Goal: Transaction & Acquisition: Purchase product/service

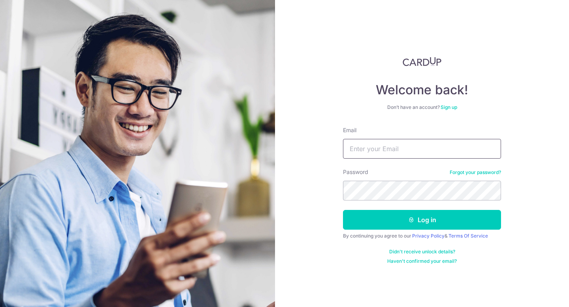
click at [405, 144] on input "Email" at bounding box center [422, 149] width 158 height 20
type input "bf51ur@gmail.com"
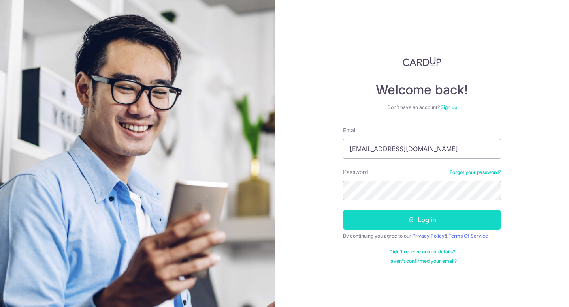
click at [426, 220] on button "Log in" at bounding box center [422, 220] width 158 height 20
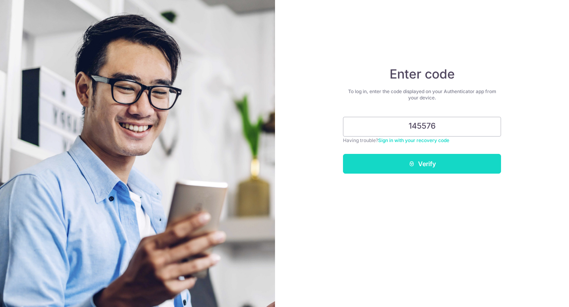
type input "145576"
click at [447, 168] on button "Verify" at bounding box center [422, 164] width 158 height 20
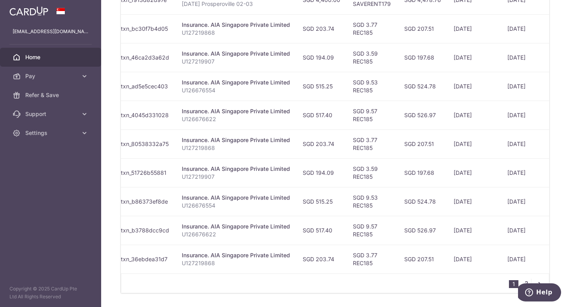
scroll to position [0, 107]
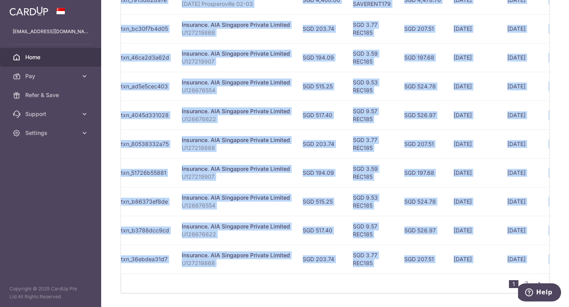
drag, startPoint x: 495, startPoint y: 278, endPoint x: 528, endPoint y: 276, distance: 33.6
click at [528, 276] on div "Status Payment ID Payment details Amount CardUp fee Total amt. Charge date Due …" at bounding box center [335, 129] width 428 height 329
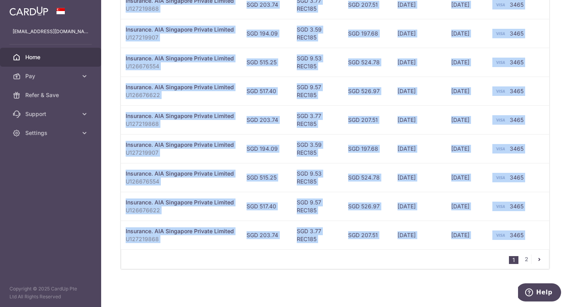
scroll to position [308, 0]
click at [523, 259] on link "2" at bounding box center [525, 259] width 9 height 9
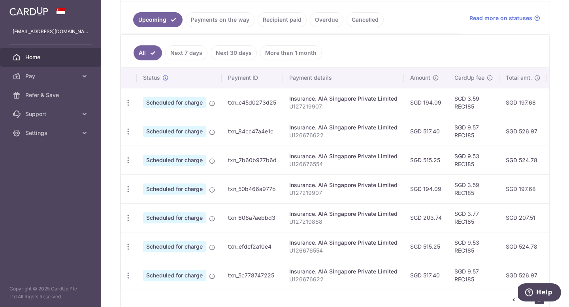
scroll to position [221, 0]
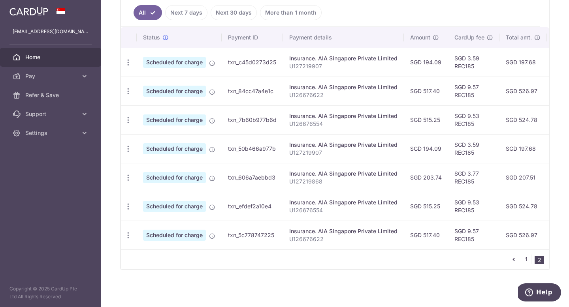
click at [522, 259] on link "1" at bounding box center [525, 259] width 9 height 9
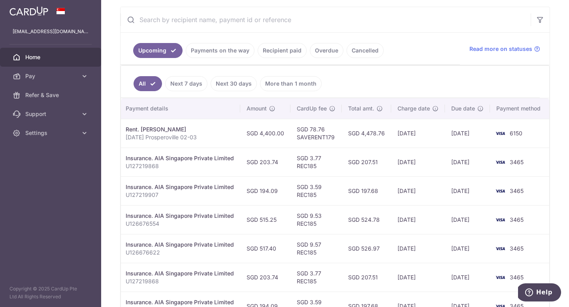
scroll to position [159, 0]
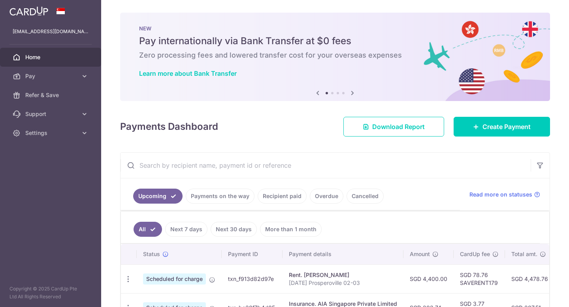
scroll to position [78, 0]
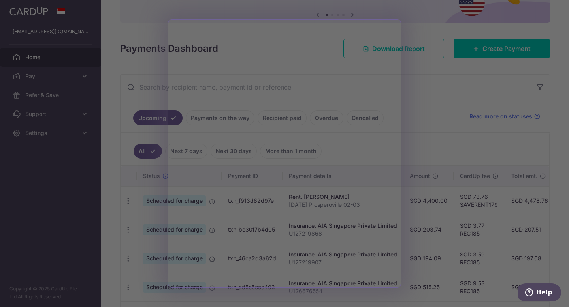
click at [0, 197] on div at bounding box center [287, 155] width 574 height 310
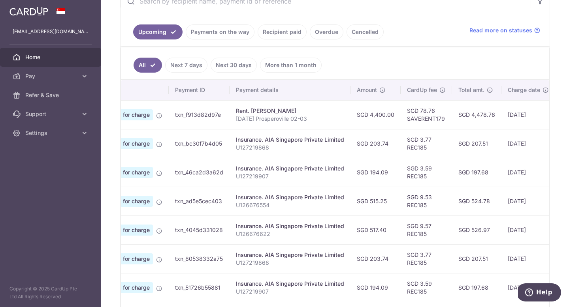
scroll to position [47, 0]
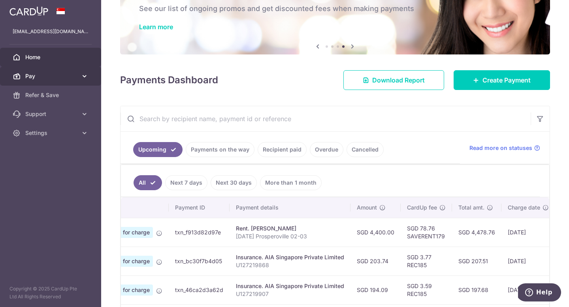
click at [63, 81] on link "Pay" at bounding box center [50, 76] width 101 height 19
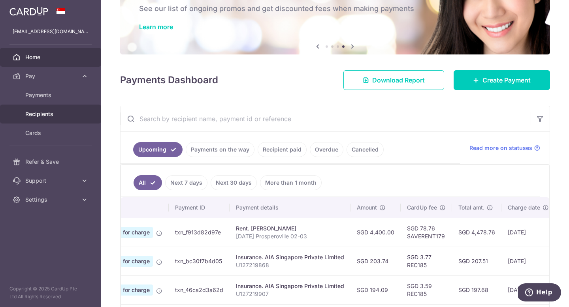
click at [63, 112] on span "Recipients" at bounding box center [51, 114] width 52 height 8
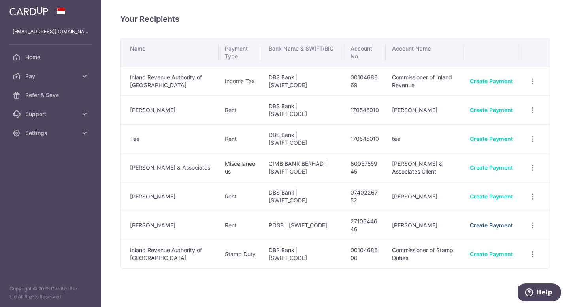
click at [496, 224] on link "Create Payment" at bounding box center [491, 225] width 43 height 7
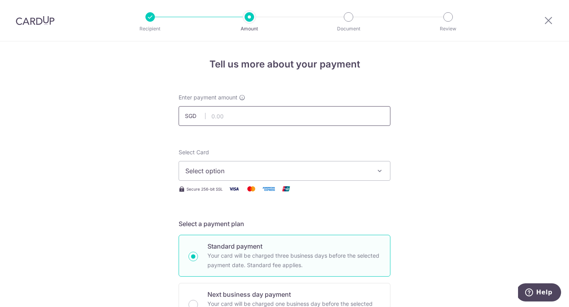
click at [283, 116] on input "text" at bounding box center [285, 116] width 212 height 20
type input "4,400.00"
click at [313, 175] on span "Select option" at bounding box center [277, 170] width 184 height 9
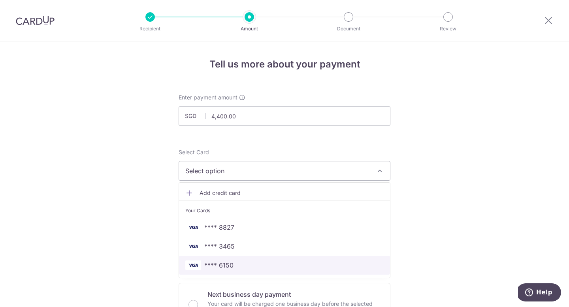
click at [301, 261] on span "**** 6150" at bounding box center [284, 265] width 198 height 9
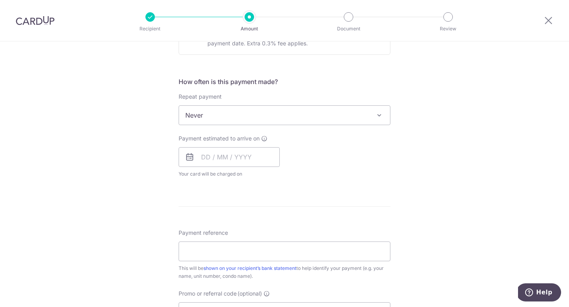
scroll to position [269, 0]
click at [253, 117] on span "Never" at bounding box center [284, 116] width 211 height 19
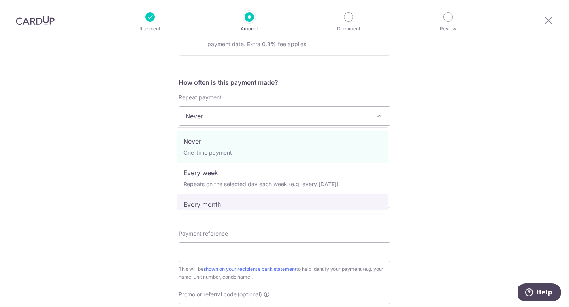
select select "3"
type input "31/10/2027"
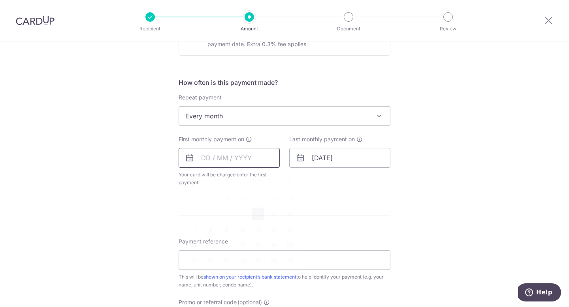
click at [249, 157] on input "text" at bounding box center [229, 158] width 101 height 20
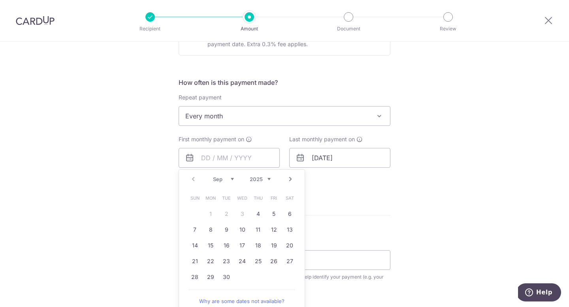
click at [288, 179] on link "Next" at bounding box center [290, 179] width 9 height 9
click at [259, 228] on link "9" at bounding box center [258, 230] width 13 height 13
type input "09/10/2025"
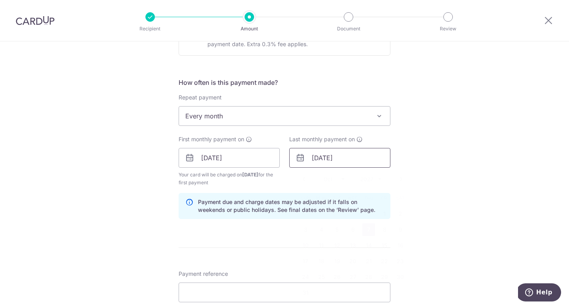
click at [357, 159] on input "07/10/2027" at bounding box center [339, 158] width 101 height 20
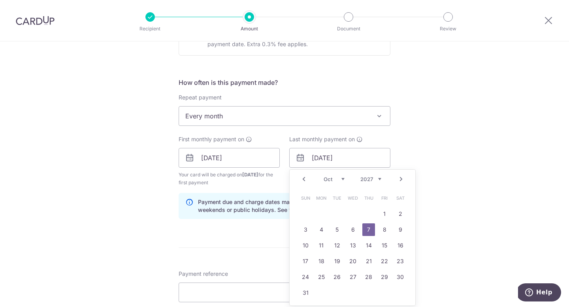
click at [365, 180] on select "2025 2026 2027 2028 2029 2030 2031 2032 2033 2034 2035" at bounding box center [370, 179] width 21 height 6
click at [330, 179] on select "Jan Feb Mar Apr May Jun Jul Aug Sep Oct Nov Dec" at bounding box center [333, 179] width 21 height 6
click at [468, 171] on div "Tell us more about your payment Enter payment amount SGD 4,400.00 4400.00 Selec…" at bounding box center [284, 149] width 569 height 755
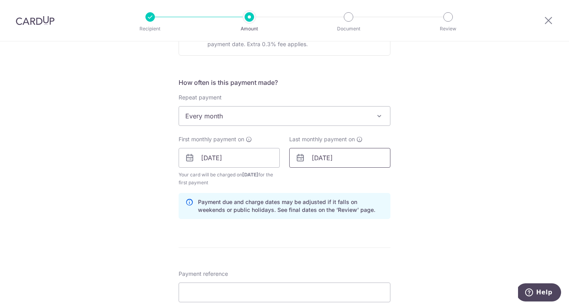
click at [376, 162] on input "07/10/2027" at bounding box center [339, 158] width 101 height 20
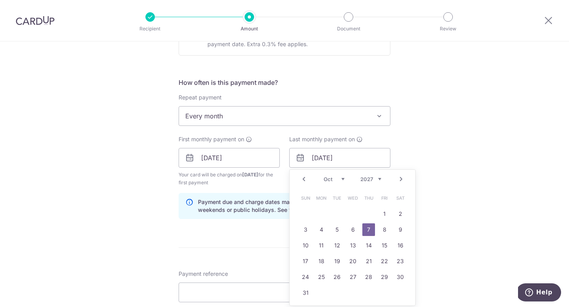
click at [379, 181] on div "Prev Next Jan Feb Mar Apr May Jun Jul Aug Sep Oct Nov Dec 2025 2026 2027 2028 2…" at bounding box center [353, 179] width 126 height 19
click at [373, 179] on select "2025 2026 2027 2028 2029 2030 2031 2032 2033 2034 2035" at bounding box center [370, 179] width 21 height 6
click at [369, 181] on select "2025 2026 2027 2028 2029 2030 2031 2032 2033 2034 2035" at bounding box center [370, 179] width 21 height 6
click at [331, 179] on select "Jan Feb Mar Apr May Jun Jul Aug Sep Oct Nov Dec" at bounding box center [333, 179] width 21 height 6
click at [382, 229] on link "9" at bounding box center [384, 230] width 13 height 13
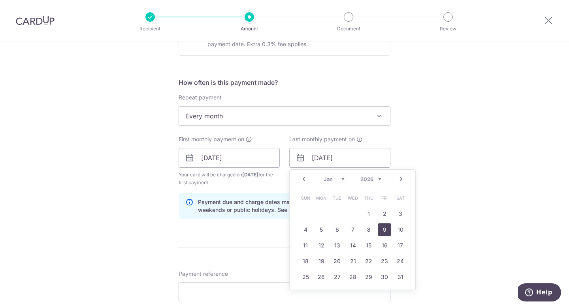
type input "09/01/2026"
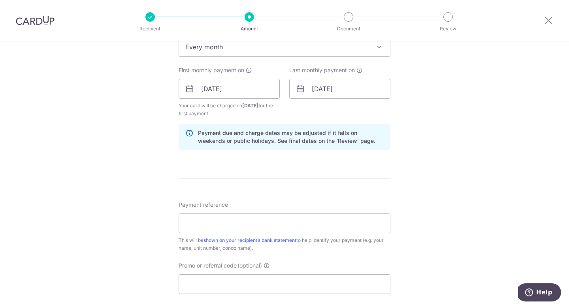
scroll to position [348, 0]
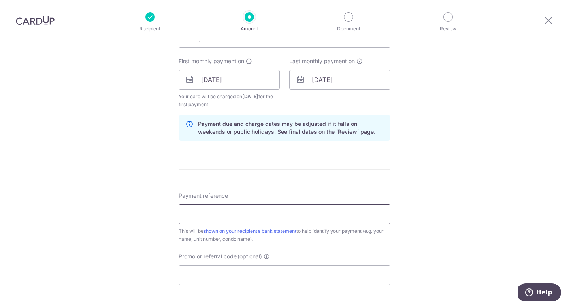
click at [345, 212] on input "Payment reference" at bounding box center [285, 215] width 212 height 20
type input "Prosperoville 02-03"
click at [226, 271] on input "Promo or referral code (optional)" at bounding box center [285, 275] width 212 height 20
paste input "SAVERENT179"
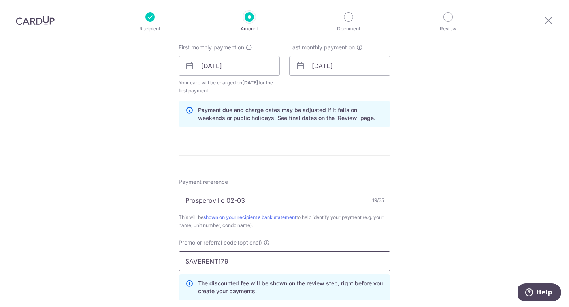
scroll to position [519, 0]
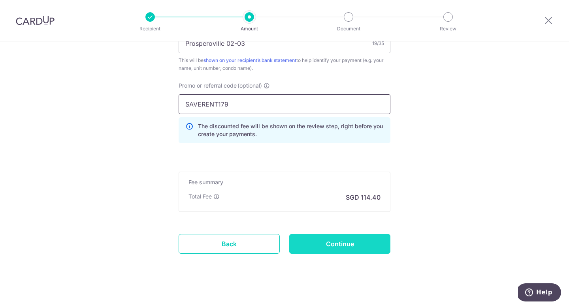
type input "SAVERENT179"
click at [363, 245] on input "Continue" at bounding box center [339, 244] width 101 height 20
type input "Create Schedule"
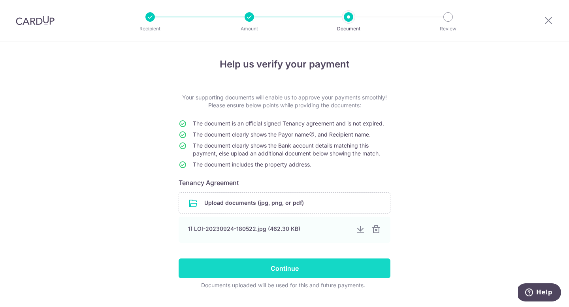
click at [336, 271] on input "Continue" at bounding box center [285, 269] width 212 height 20
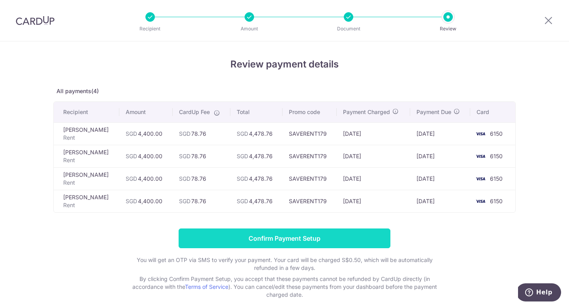
click at [380, 240] on input "Confirm Payment Setup" at bounding box center [285, 239] width 212 height 20
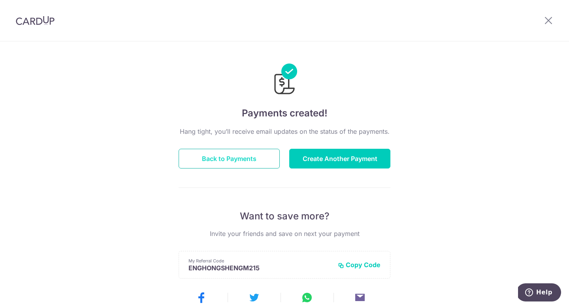
click at [243, 162] on button "Back to Payments" at bounding box center [229, 159] width 101 height 20
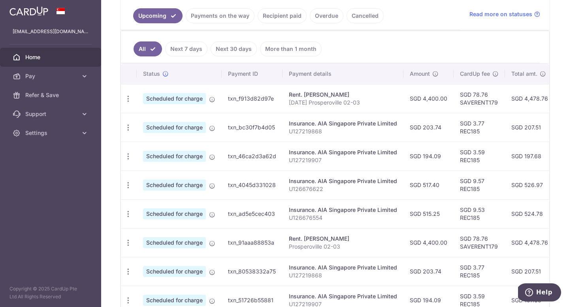
scroll to position [27, 0]
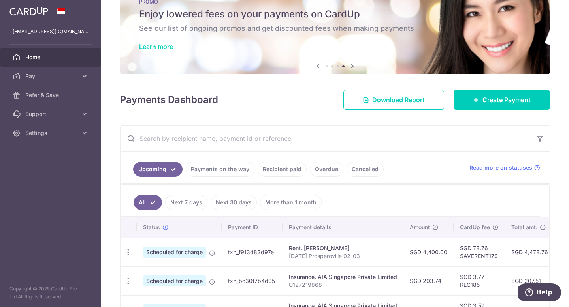
click at [261, 147] on input "text" at bounding box center [325, 138] width 410 height 25
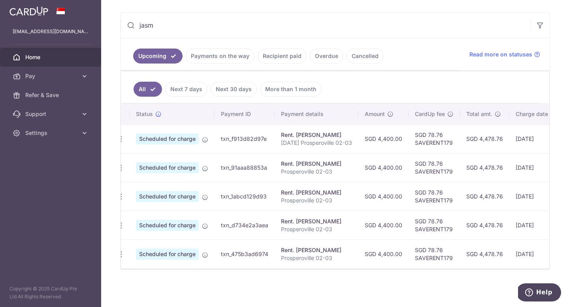
scroll to position [0, 0]
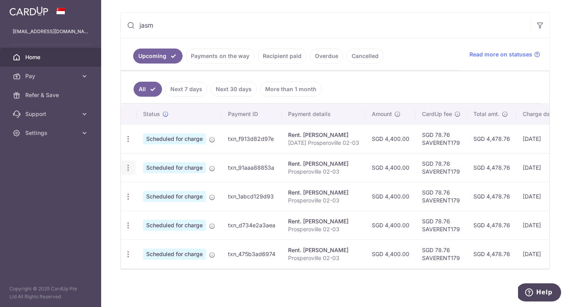
type input "jasm"
click at [128, 164] on icon "button" at bounding box center [128, 168] width 8 height 8
click at [155, 186] on span "Update payment" at bounding box center [170, 189] width 54 height 9
radio input "true"
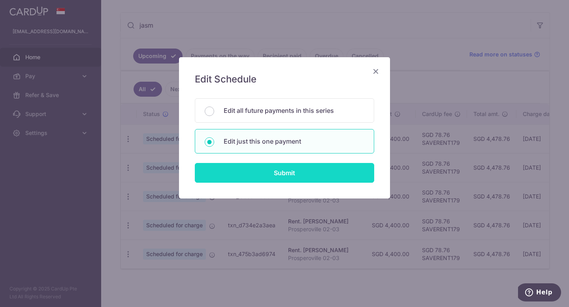
click at [257, 172] on input "Submit" at bounding box center [284, 173] width 179 height 20
radio input "true"
type input "4,400.00"
type input "[DATE]"
type input "Prosperoville 02-03"
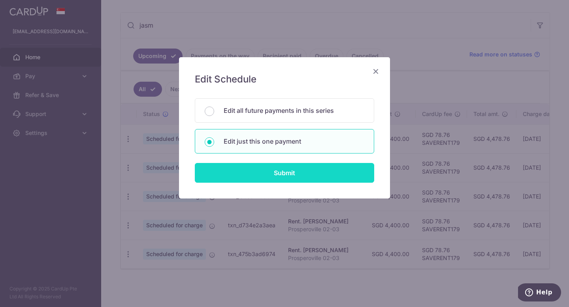
type input "SAVERENT179"
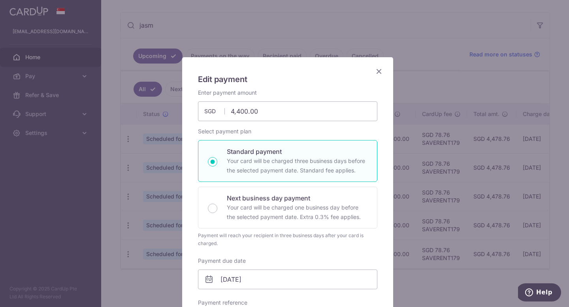
scroll to position [158, 0]
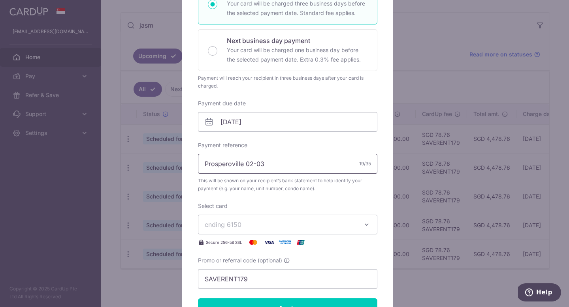
click at [202, 162] on input "Prosperoville 02-03" at bounding box center [287, 164] width 179 height 20
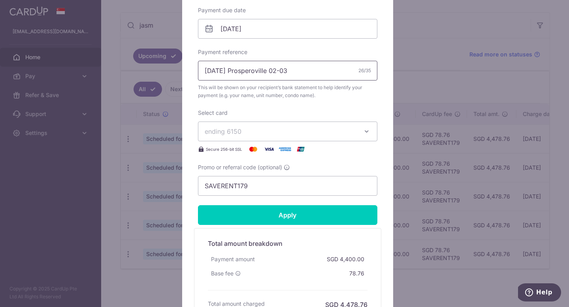
scroll to position [333, 0]
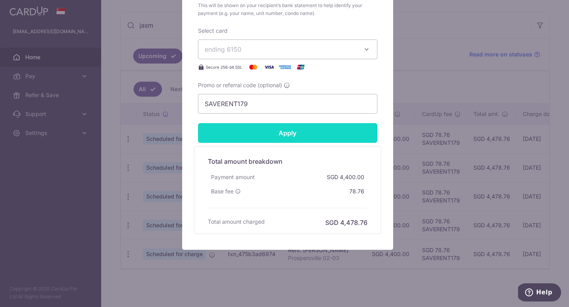
type input "[DATE] Prosperoville 02-03"
click at [268, 136] on input "Apply" at bounding box center [287, 133] width 179 height 20
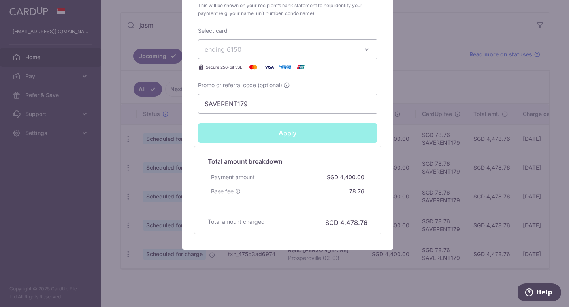
type input "Successfully Applied"
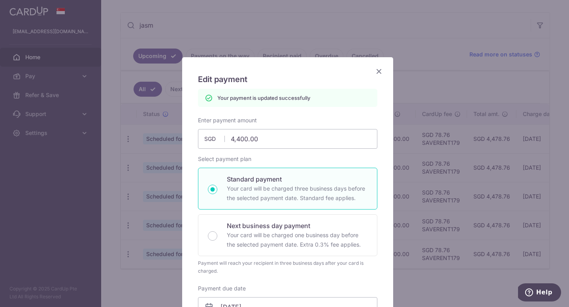
click at [374, 74] on icon "Close" at bounding box center [378, 71] width 9 height 10
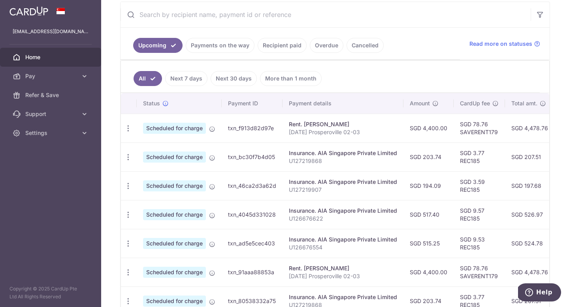
scroll to position [113, 0]
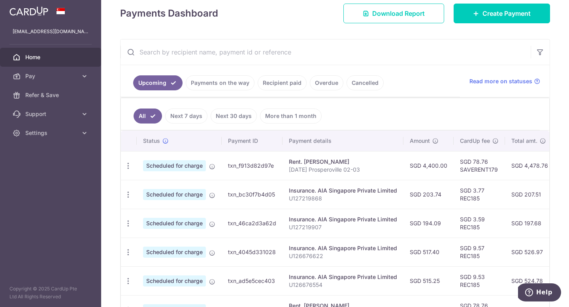
click at [210, 56] on input "text" at bounding box center [325, 51] width 410 height 25
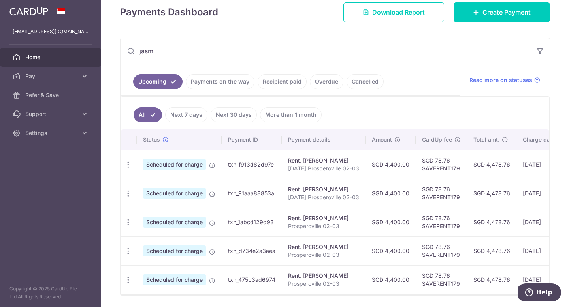
scroll to position [115, 0]
type input "jasmi"
click at [130, 219] on icon "button" at bounding box center [128, 222] width 8 height 8
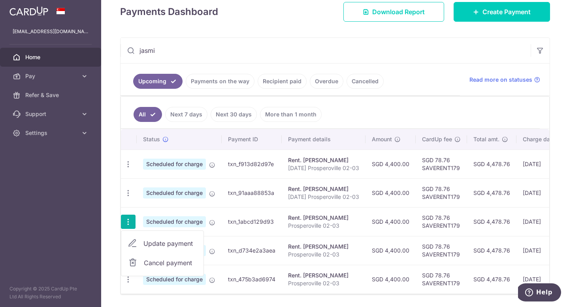
click at [155, 244] on span "Update payment" at bounding box center [170, 243] width 54 height 9
radio input "true"
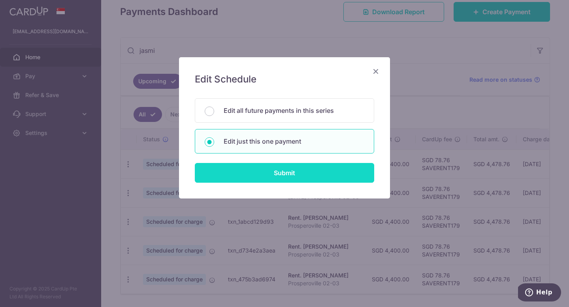
click at [258, 169] on input "Submit" at bounding box center [284, 173] width 179 height 20
radio input "true"
type input "4,400.00"
type input "[DATE]"
type input "Prosperoville 02-03"
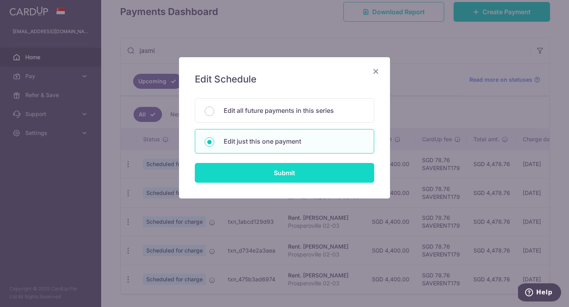
type input "SAVERENT179"
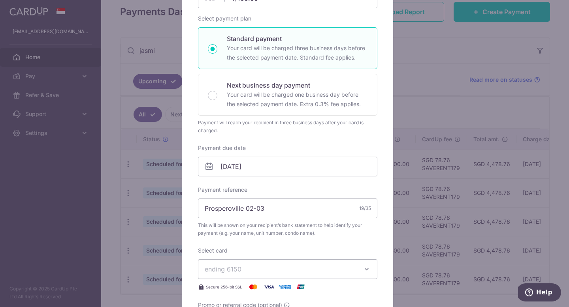
scroll to position [115, 0]
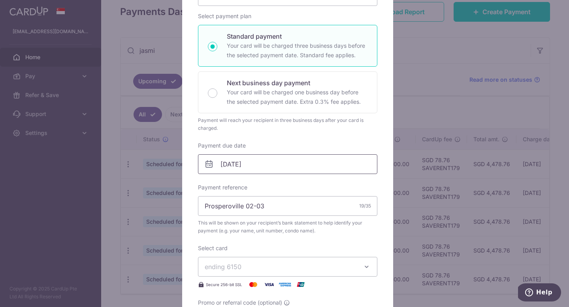
click at [269, 169] on input "[DATE]" at bounding box center [287, 164] width 179 height 20
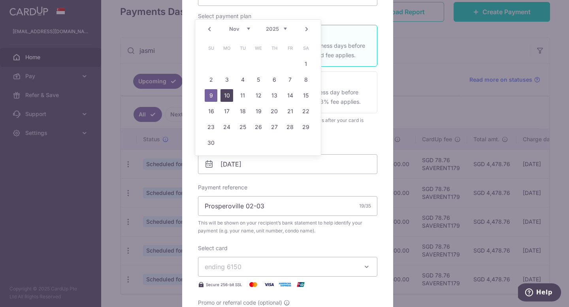
click at [225, 96] on link "10" at bounding box center [226, 95] width 13 height 13
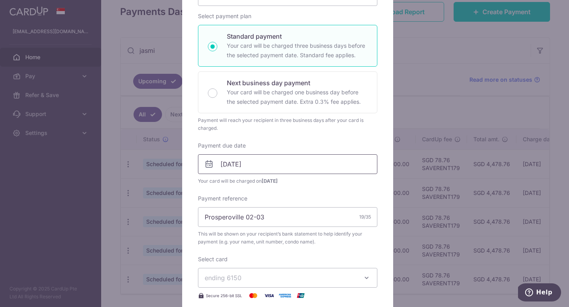
click at [246, 162] on input "10/11/2025" at bounding box center [287, 164] width 179 height 20
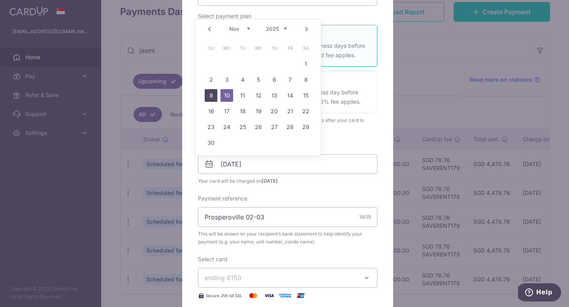
click at [214, 96] on link "9" at bounding box center [211, 95] width 13 height 13
type input "[DATE]"
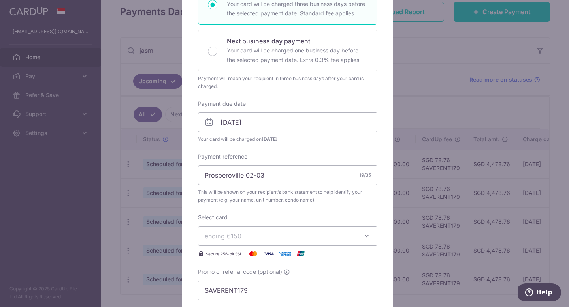
scroll to position [189, 0]
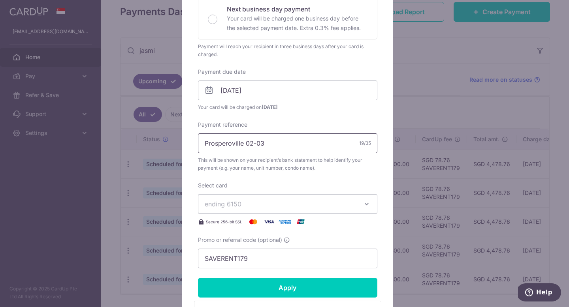
click at [203, 145] on input "Prosperoville 02-03" at bounding box center [287, 144] width 179 height 20
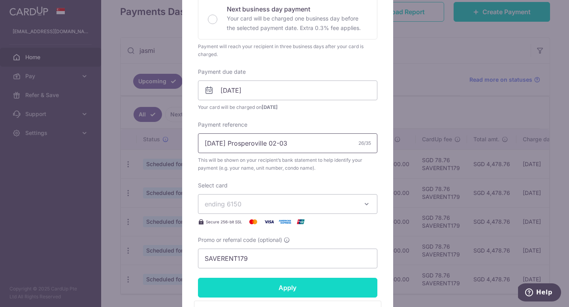
type input "[DATE] Prosperoville 02-03"
click at [300, 289] on input "Apply" at bounding box center [287, 288] width 179 height 20
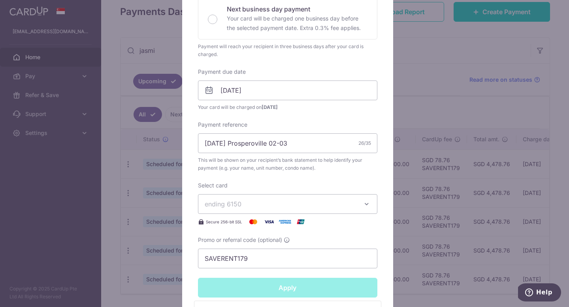
type input "Successfully Applied"
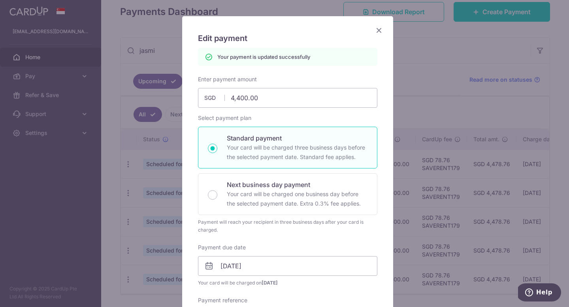
scroll to position [0, 0]
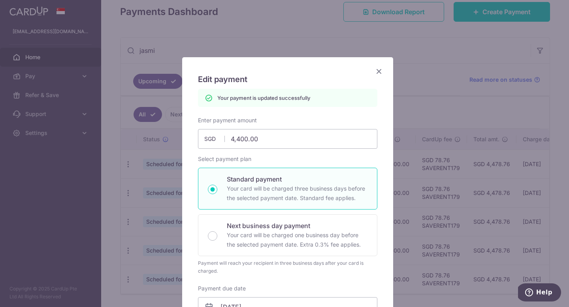
click at [375, 73] on icon "Close" at bounding box center [378, 71] width 9 height 10
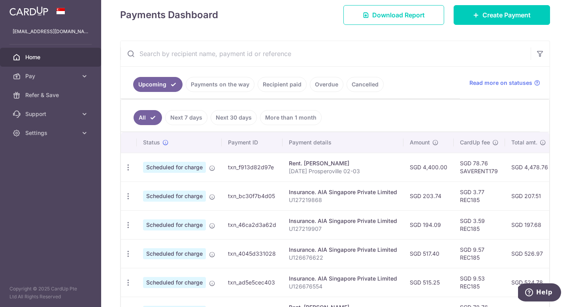
scroll to position [25, 0]
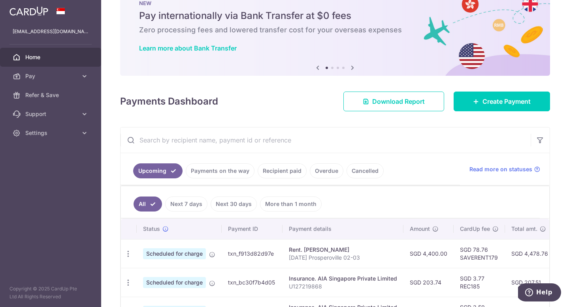
click at [207, 135] on input "text" at bounding box center [325, 140] width 410 height 25
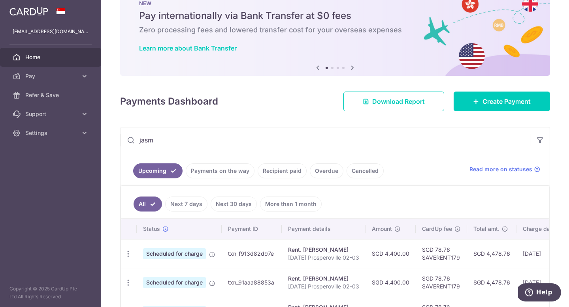
scroll to position [145, 0]
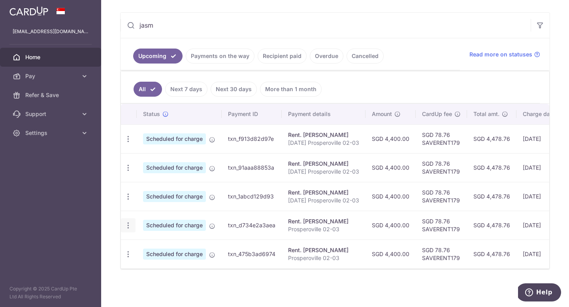
type input "jasm"
click at [128, 222] on icon "button" at bounding box center [128, 226] width 8 height 8
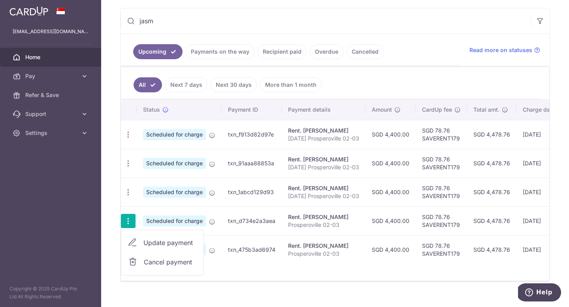
click at [148, 239] on span "Update payment" at bounding box center [170, 242] width 54 height 9
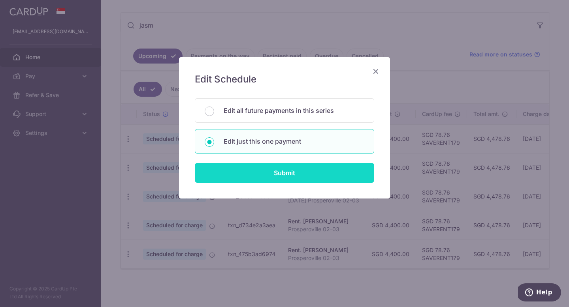
click at [250, 176] on input "Submit" at bounding box center [284, 173] width 179 height 20
radio input "true"
type input "4,400.00"
type input "[DATE]"
type input "Prosperoville 02-03"
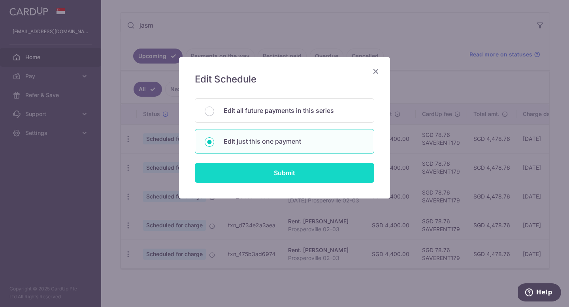
type input "SAVERENT179"
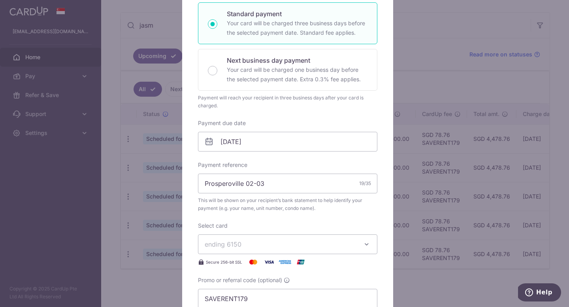
scroll to position [153, 0]
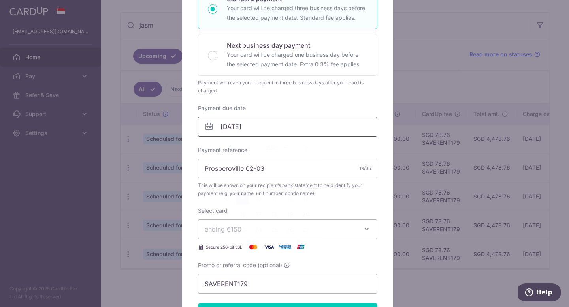
click at [268, 124] on input "[DATE]" at bounding box center [287, 127] width 179 height 20
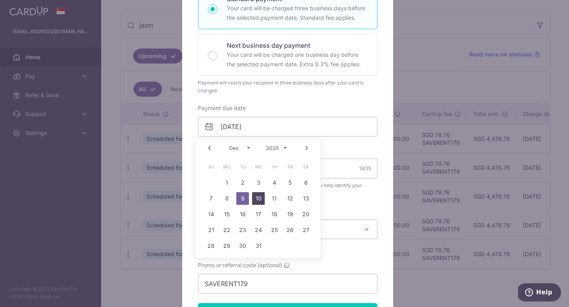
click at [258, 198] on link "10" at bounding box center [258, 198] width 13 height 13
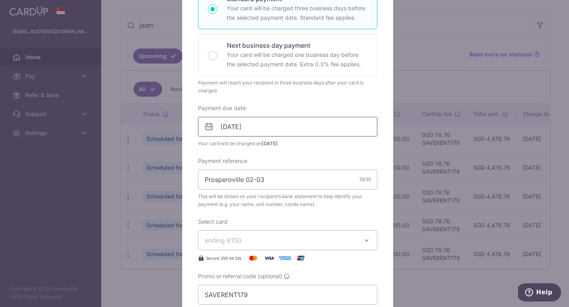
click at [268, 132] on input "[DATE]" at bounding box center [287, 127] width 179 height 20
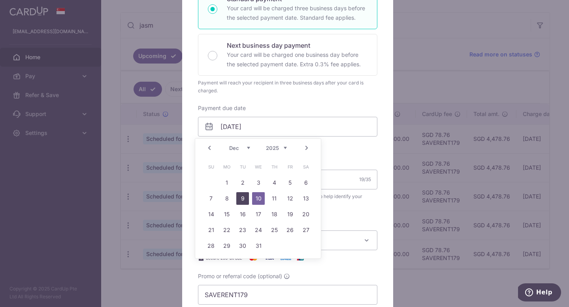
click at [246, 200] on link "9" at bounding box center [242, 198] width 13 height 13
type input "[DATE]"
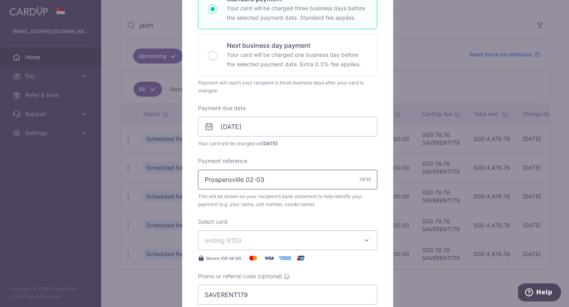
click at [200, 184] on input "Prosperoville 02-03" at bounding box center [287, 180] width 179 height 20
click at [201, 182] on input "Prosperoville 02-03" at bounding box center [287, 180] width 179 height 20
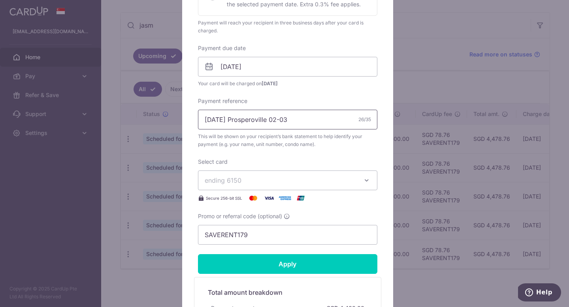
scroll to position [226, 0]
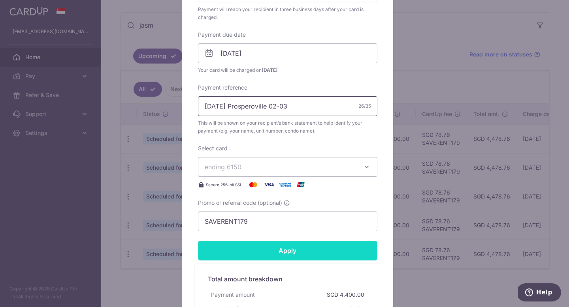
type input "[DATE] Prosperoville 02-03"
click at [251, 250] on input "Apply" at bounding box center [287, 251] width 179 height 20
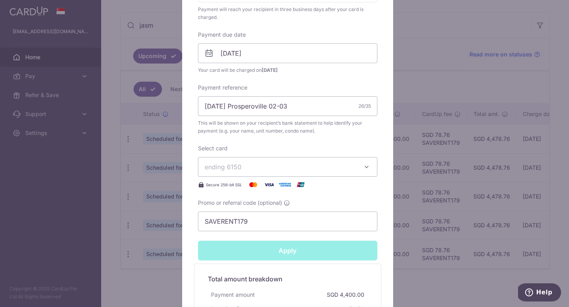
type input "Successfully Applied"
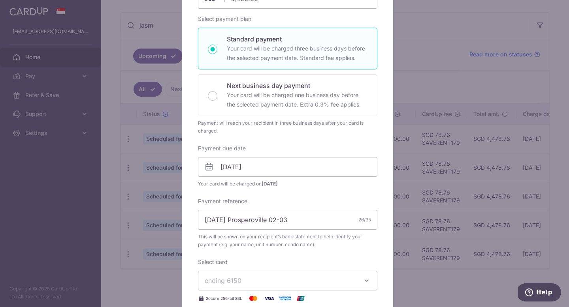
scroll to position [0, 0]
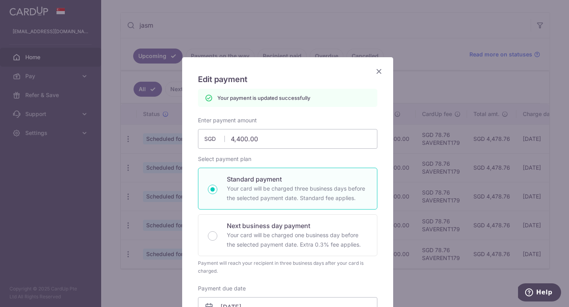
click at [377, 73] on icon "Close" at bounding box center [378, 71] width 9 height 10
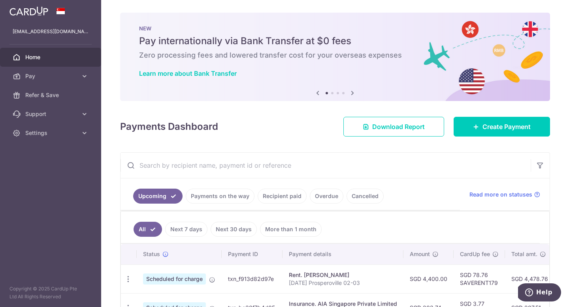
click at [218, 167] on input "text" at bounding box center [325, 165] width 410 height 25
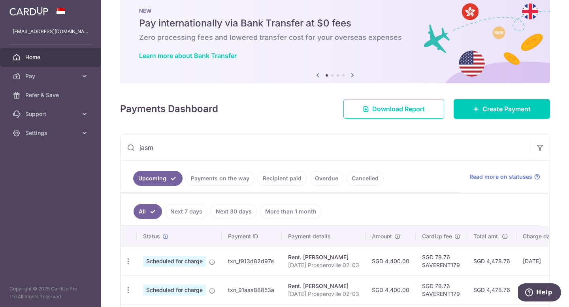
scroll to position [145, 0]
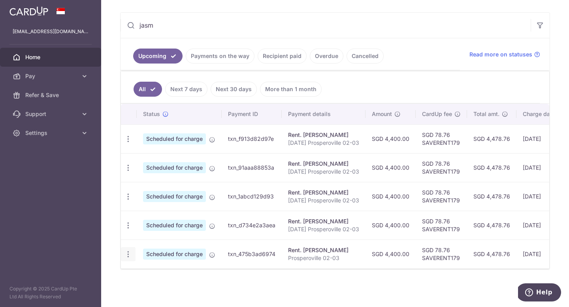
type input "jasm"
click at [128, 250] on icon "button" at bounding box center [128, 254] width 8 height 8
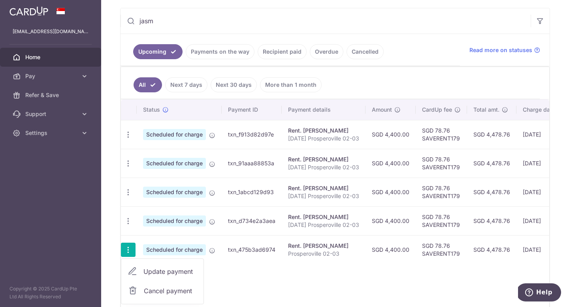
click at [152, 275] on span "Update payment" at bounding box center [170, 271] width 54 height 9
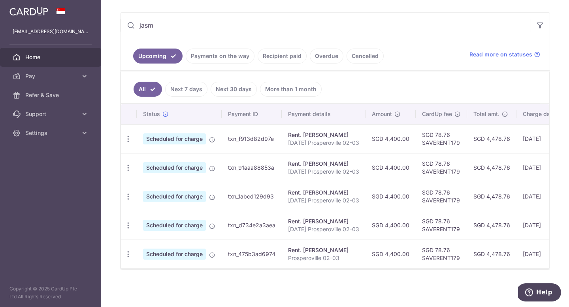
radio input "true"
type input "4,400.00"
type input "09/01/2026"
type input "Prosperoville 02-03"
type input "SAVERENT179"
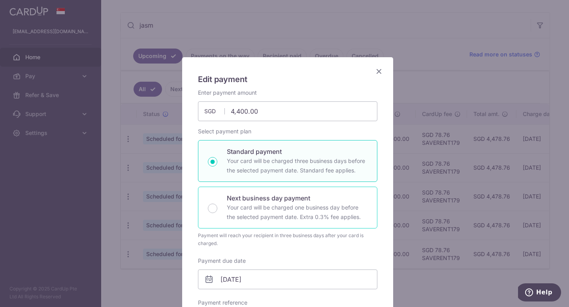
scroll to position [172, 0]
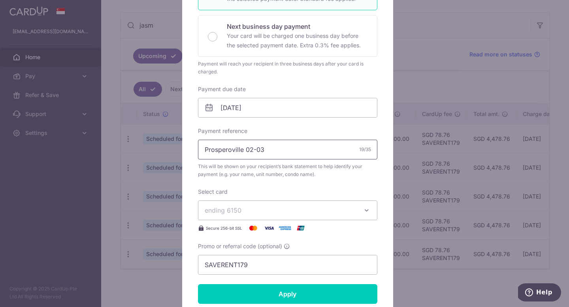
click at [204, 144] on input "Prosperoville 02-03" at bounding box center [287, 150] width 179 height 20
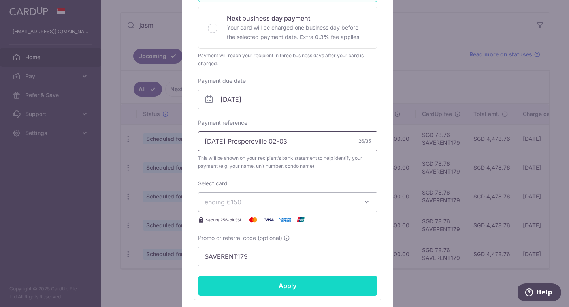
scroll to position [181, 0]
type input "Jan 26 Prosperoville 02-03"
click at [257, 286] on input "Apply" at bounding box center [287, 286] width 179 height 20
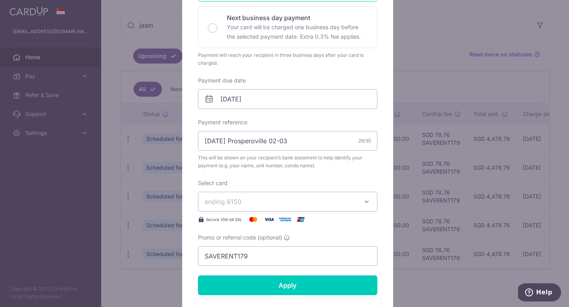
type input "Successfully Applied"
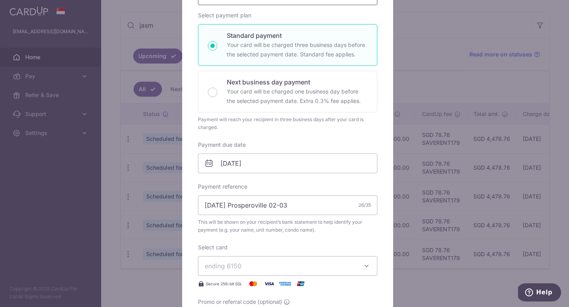
scroll to position [66, 0]
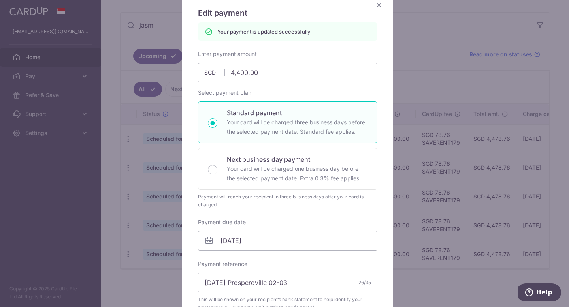
click at [375, 1] on icon "Close" at bounding box center [378, 5] width 9 height 10
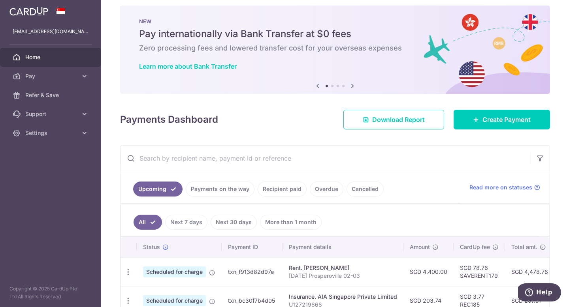
scroll to position [286, 0]
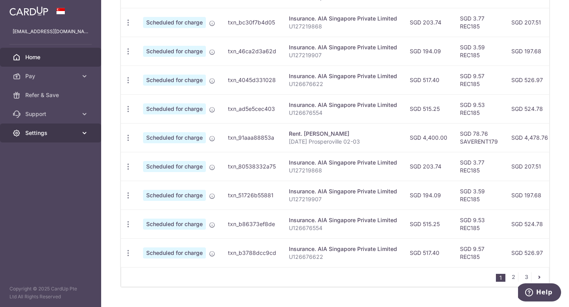
click at [60, 132] on span "Settings" at bounding box center [51, 133] width 52 height 8
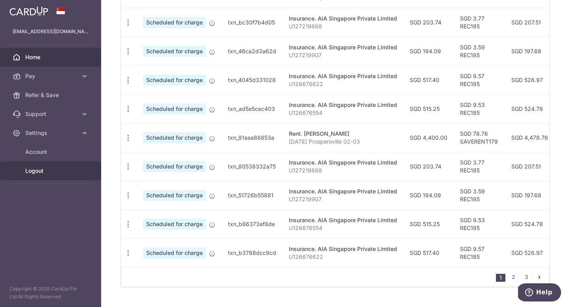
click at [66, 172] on span "Logout" at bounding box center [51, 171] width 52 height 8
